Goal: Task Accomplishment & Management: Use online tool/utility

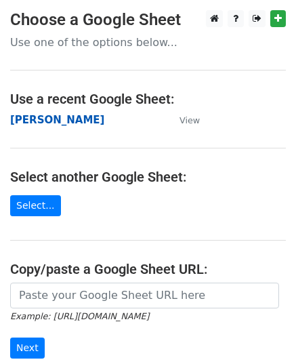
click at [46, 119] on strong "[PERSON_NAME]" at bounding box center [57, 120] width 94 height 12
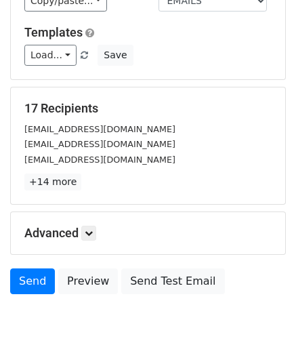
scroll to position [160, 0]
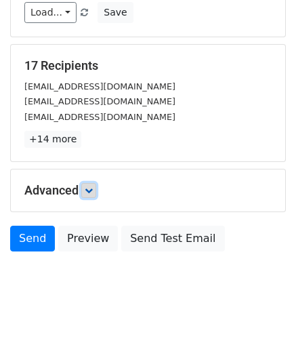
click at [93, 192] on icon at bounding box center [89, 190] width 8 height 8
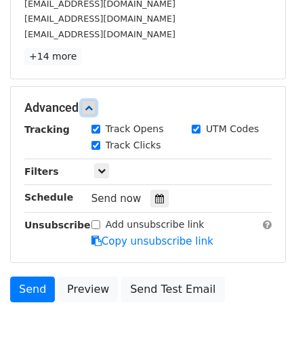
scroll to position [292, 0]
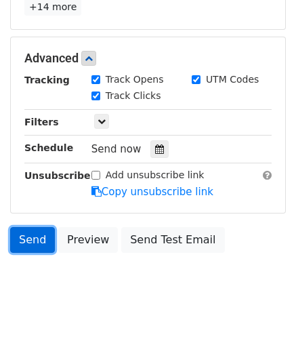
click at [34, 233] on link "Send" at bounding box center [32, 240] width 45 height 26
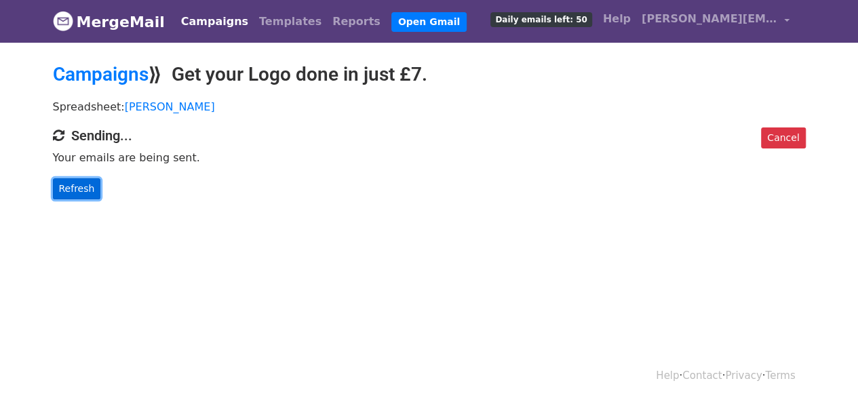
click at [69, 184] on link "Refresh" at bounding box center [77, 188] width 48 height 21
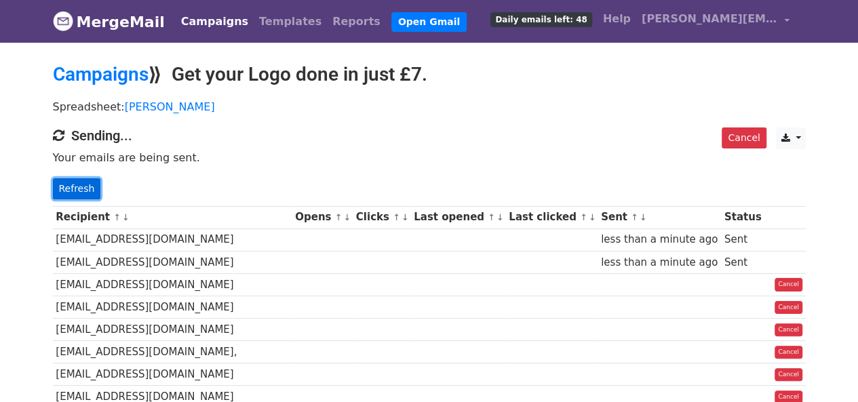
click at [64, 182] on link "Refresh" at bounding box center [77, 188] width 48 height 21
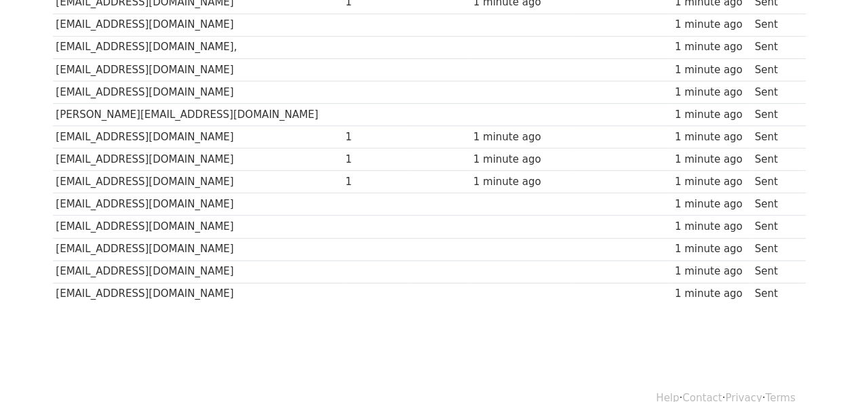
scroll to position [319, 0]
